Goal: Navigation & Orientation: Find specific page/section

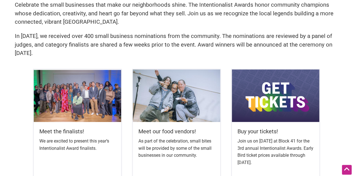
scroll to position [167, 0]
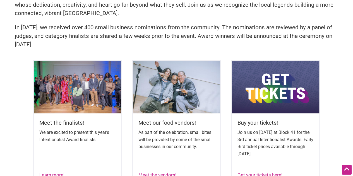
click at [75, 85] on img at bounding box center [78, 87] width 88 height 52
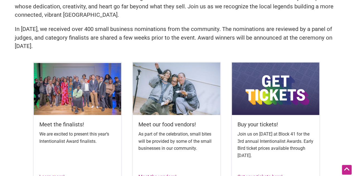
click at [39, 75] on img at bounding box center [78, 89] width 88 height 52
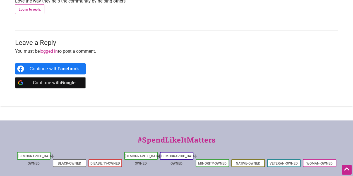
scroll to position [670, 0]
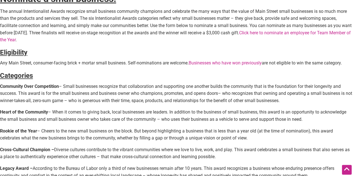
scroll to position [167, 0]
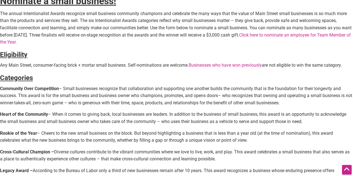
click at [202, 64] on link "Businesses who have won previously" at bounding box center [225, 65] width 73 height 5
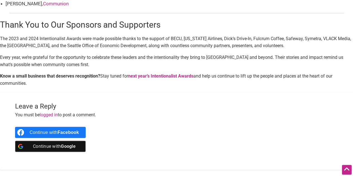
scroll to position [782, 0]
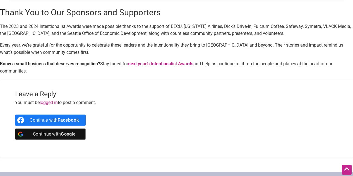
click at [158, 61] on strong "next year’s Intentionalist Awards" at bounding box center [160, 63] width 65 height 5
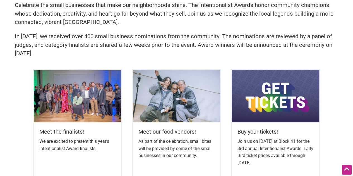
scroll to position [167, 0]
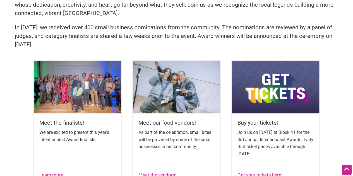
click at [153, 75] on img at bounding box center [177, 87] width 88 height 52
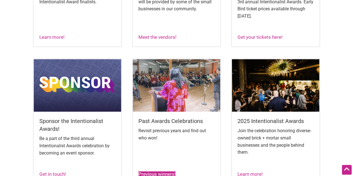
scroll to position [222, 0]
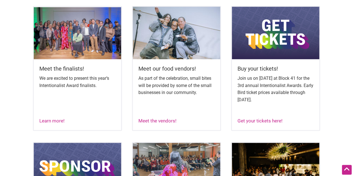
click at [268, 50] on img at bounding box center [276, 33] width 88 height 52
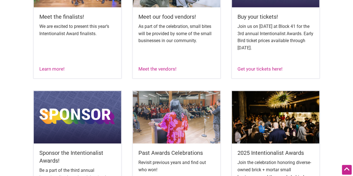
scroll to position [304, 0]
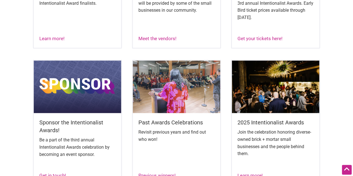
click at [165, 95] on img at bounding box center [177, 87] width 88 height 52
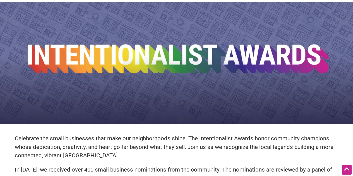
scroll to position [0, 0]
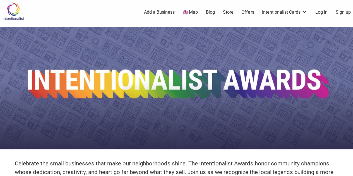
click at [190, 12] on link "Map" at bounding box center [190, 12] width 15 height 6
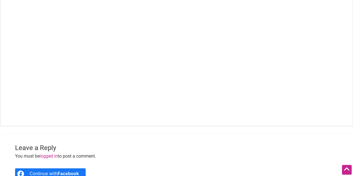
scroll to position [391, 0]
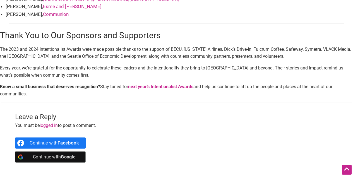
scroll to position [837, 0]
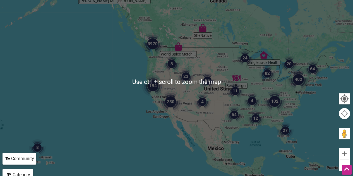
scroll to position [84, 0]
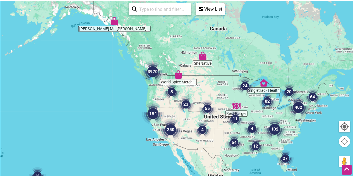
click at [135, 85] on div at bounding box center [176, 109] width 353 height 217
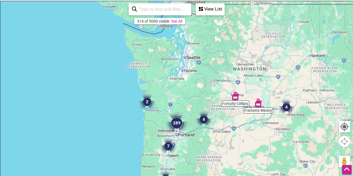
drag, startPoint x: 184, startPoint y: 45, endPoint x: 128, endPoint y: 143, distance: 112.1
click at [128, 143] on div at bounding box center [176, 109] width 353 height 217
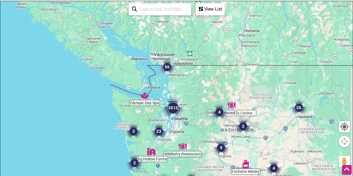
drag, startPoint x: 210, startPoint y: 52, endPoint x: 197, endPoint y: 116, distance: 64.6
click at [197, 116] on div at bounding box center [176, 109] width 353 height 217
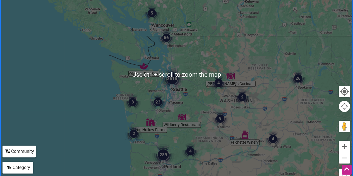
scroll to position [112, 0]
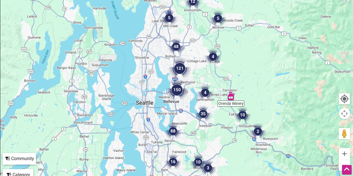
drag, startPoint x: 104, startPoint y: 92, endPoint x: 273, endPoint y: 82, distance: 169.7
click at [273, 82] on div at bounding box center [176, 81] width 353 height 217
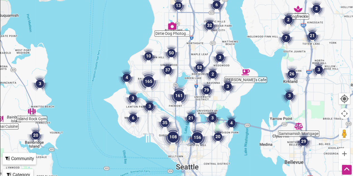
drag, startPoint x: 145, startPoint y: 94, endPoint x: 113, endPoint y: 54, distance: 51.0
click at [113, 54] on div at bounding box center [176, 81] width 353 height 217
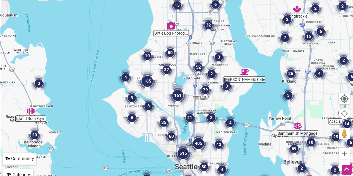
click at [218, 56] on img "3" at bounding box center [218, 57] width 21 height 21
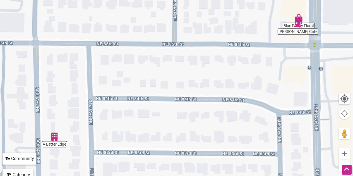
click at [54, 138] on img "A Better Edge" at bounding box center [54, 136] width 13 height 13
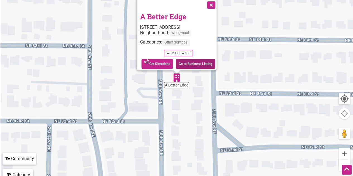
click at [186, 59] on link "Go to Business Listing" at bounding box center [195, 64] width 39 height 10
click at [213, 3] on button "Close" at bounding box center [211, 4] width 14 height 14
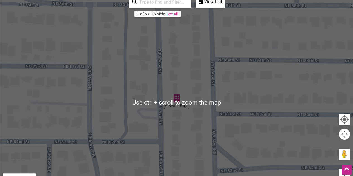
scroll to position [84, 0]
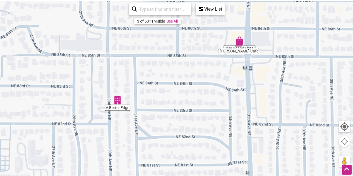
drag, startPoint x: 244, startPoint y: 70, endPoint x: 163, endPoint y: 87, distance: 82.7
click at [163, 87] on div "To navigate, press the arrow keys." at bounding box center [176, 109] width 353 height 217
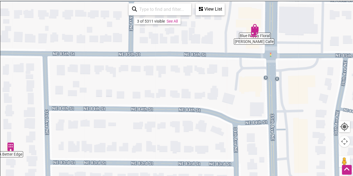
click at [252, 40] on img "Luu's Cafe" at bounding box center [254, 34] width 13 height 13
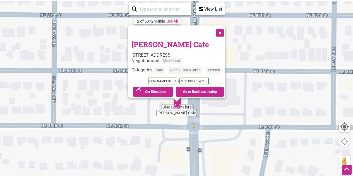
click at [222, 32] on button "Close" at bounding box center [219, 32] width 14 height 14
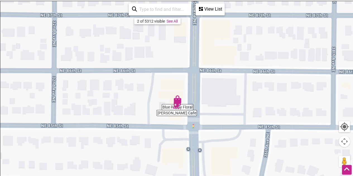
click at [178, 112] on div "To navigate, press the arrow keys." at bounding box center [176, 109] width 353 height 217
click at [177, 102] on img "Luu's Cafe" at bounding box center [176, 105] width 13 height 13
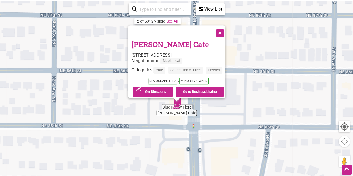
click at [170, 106] on div "To navigate, press the arrow keys. Luu's Cafe 8507 35th Ave NE, Seattle, WA 981…" at bounding box center [176, 109] width 353 height 217
click at [222, 27] on button "Close" at bounding box center [219, 32] width 14 height 14
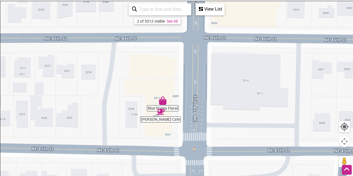
click at [164, 103] on img "Blue Poppy Floral" at bounding box center [162, 100] width 13 height 13
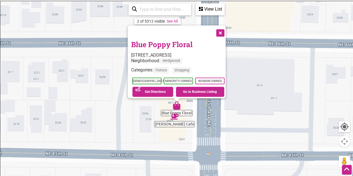
click at [222, 28] on button "Close" at bounding box center [220, 32] width 14 height 14
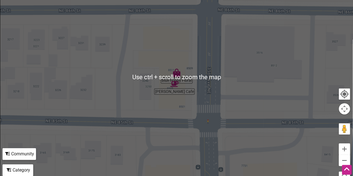
scroll to position [140, 0]
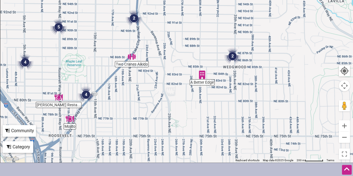
drag, startPoint x: 179, startPoint y: 136, endPoint x: 196, endPoint y: 100, distance: 39.7
click at [196, 100] on div "To navigate, press the arrow keys." at bounding box center [176, 53] width 353 height 217
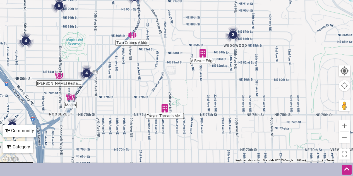
drag, startPoint x: 186, startPoint y: 116, endPoint x: 188, endPoint y: 92, distance: 23.5
click at [188, 92] on div "To navigate, press the arrow keys." at bounding box center [176, 53] width 353 height 217
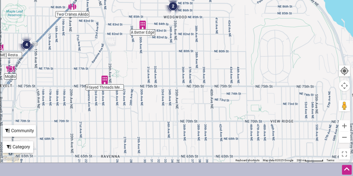
drag, startPoint x: 223, startPoint y: 126, endPoint x: 162, endPoint y: 98, distance: 66.8
click at [162, 98] on div "To navigate, press the arrow keys." at bounding box center [176, 53] width 353 height 217
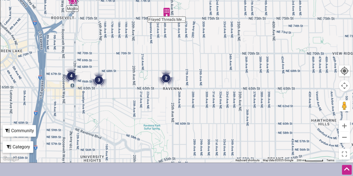
drag, startPoint x: 131, startPoint y: 131, endPoint x: 193, endPoint y: 69, distance: 87.8
click at [193, 63] on div "To navigate, press the arrow keys." at bounding box center [176, 53] width 353 height 217
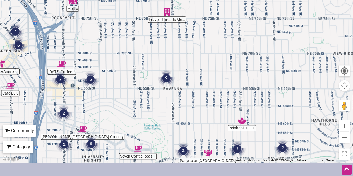
click at [164, 78] on img "2" at bounding box center [166, 78] width 21 height 21
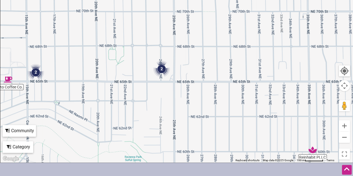
click at [33, 70] on img "2" at bounding box center [35, 72] width 21 height 21
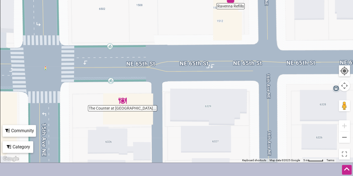
click at [122, 102] on img "The Counter at Old Ballard Catering Co." at bounding box center [122, 100] width 13 height 13
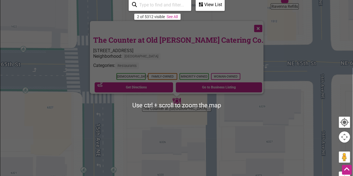
scroll to position [84, 0]
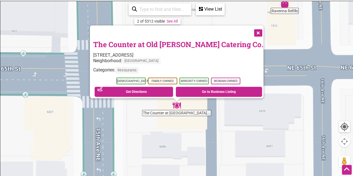
click at [251, 30] on button "Close" at bounding box center [258, 32] width 14 height 14
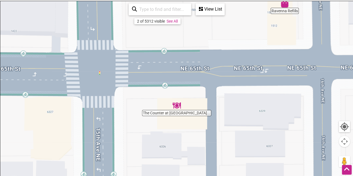
click at [284, 4] on img "Ravenna Refills" at bounding box center [284, 3] width 13 height 13
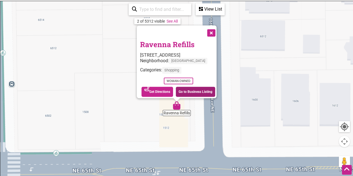
click at [188, 88] on link "Go to Business Listing" at bounding box center [195, 92] width 39 height 10
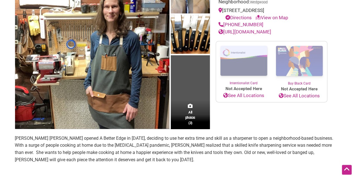
scroll to position [56, 0]
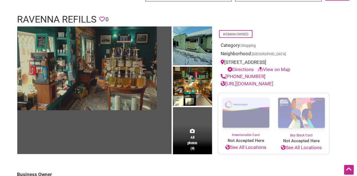
scroll to position [28, 0]
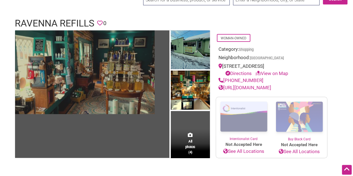
click at [122, 85] on img at bounding box center [85, 72] width 140 height 84
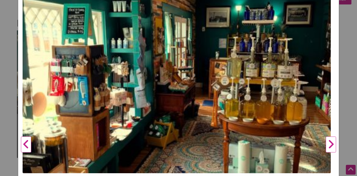
scroll to position [56, 0]
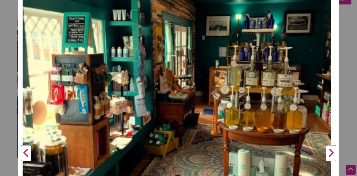
click at [324, 151] on button "Next" at bounding box center [330, 153] width 15 height 313
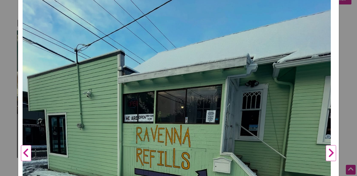
click at [324, 151] on button "Next" at bounding box center [330, 153] width 15 height 313
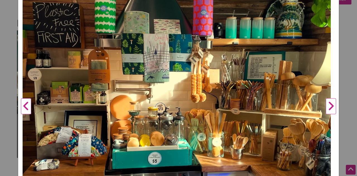
scroll to position [112, 0]
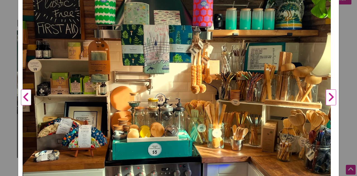
click at [325, 96] on button "Next" at bounding box center [330, 97] width 15 height 313
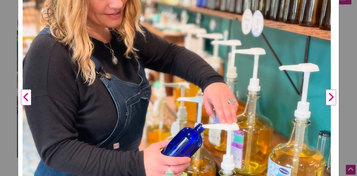
click at [324, 99] on button "Next" at bounding box center [330, 97] width 15 height 313
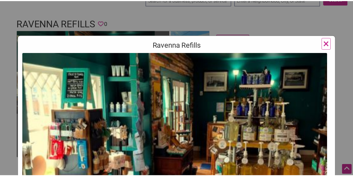
scroll to position [0, 0]
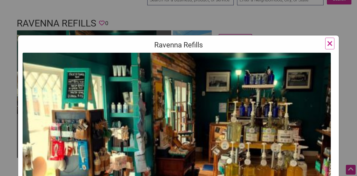
click at [327, 42] on span "×" at bounding box center [330, 43] width 6 height 13
